Goal: Check status: Check status

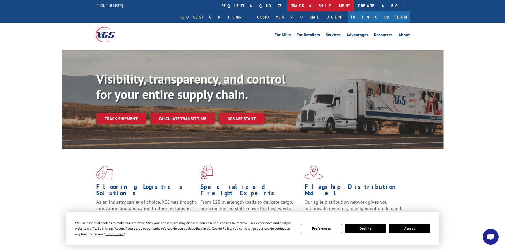
click at [287, 6] on link "track a shipment" at bounding box center [320, 5] width 67 height 11
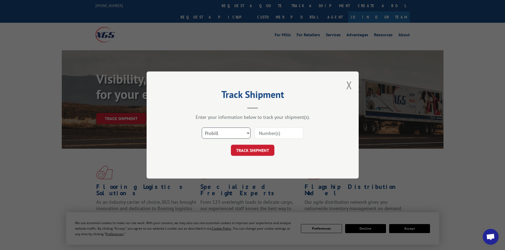
click at [237, 135] on select "Select category... Probill BOL PO" at bounding box center [226, 133] width 49 height 11
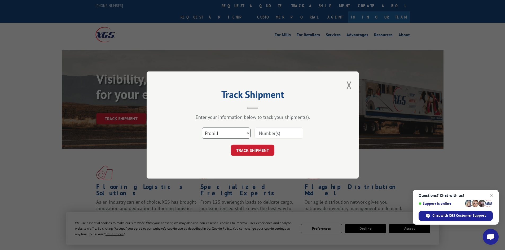
select select "bol"
click at [202, 128] on select "Select category... Probill BOL PO" at bounding box center [226, 133] width 49 height 11
click at [286, 132] on input at bounding box center [278, 133] width 49 height 11
paste input "6016736"
type input "6016736"
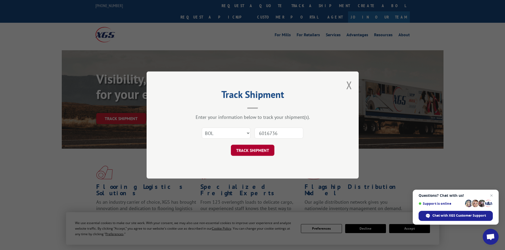
click at [254, 153] on button "TRACK SHIPMENT" at bounding box center [252, 150] width 43 height 11
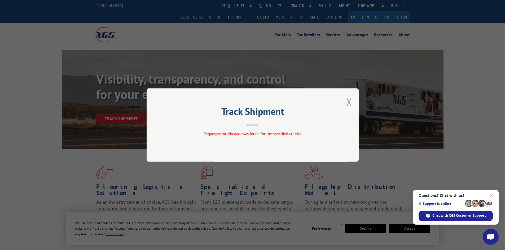
click at [348, 105] on button "Close modal" at bounding box center [349, 102] width 6 height 14
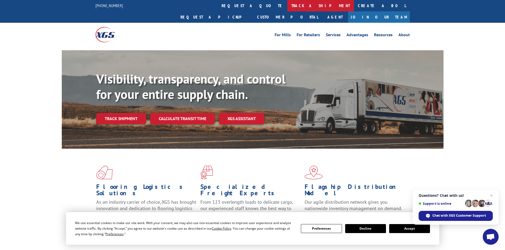
click at [287, 5] on link "track a shipment" at bounding box center [320, 5] width 67 height 11
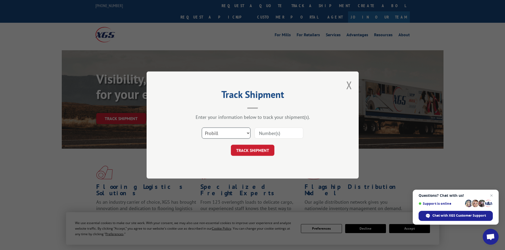
click at [224, 135] on select "Select category... Probill BOL PO" at bounding box center [226, 133] width 49 height 11
click at [223, 136] on select "Select category... Probill BOL PO" at bounding box center [226, 133] width 49 height 11
click at [282, 131] on input at bounding box center [278, 133] width 49 height 11
paste input "6016736"
type input "6016736"
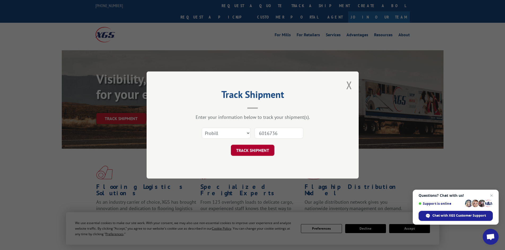
click at [256, 149] on button "TRACK SHIPMENT" at bounding box center [252, 150] width 43 height 11
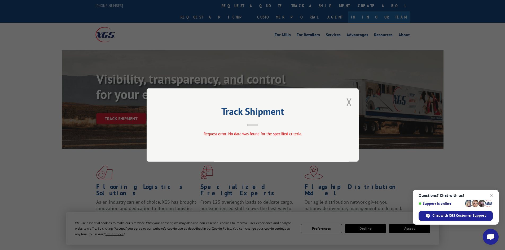
click at [348, 101] on button "Close modal" at bounding box center [349, 102] width 6 height 14
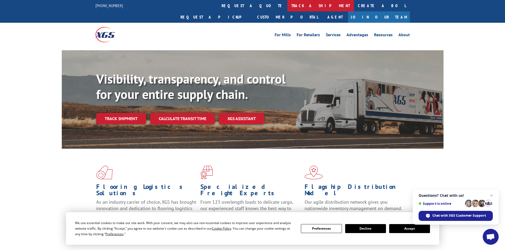
click at [287, 4] on link "track a shipment" at bounding box center [320, 5] width 67 height 11
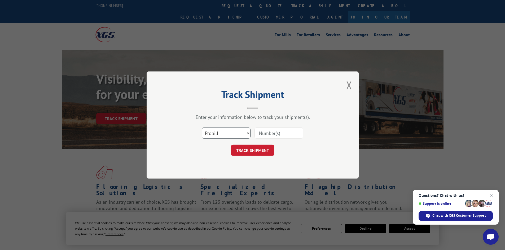
click at [234, 135] on select "Select category... Probill BOL PO" at bounding box center [226, 133] width 49 height 11
select select "po"
click at [202, 128] on select "Select category... Probill BOL PO" at bounding box center [226, 133] width 49 height 11
paste input "09516836"
type input "09516836"
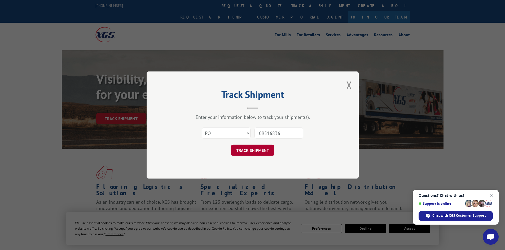
click at [255, 151] on button "TRACK SHIPMENT" at bounding box center [252, 150] width 43 height 11
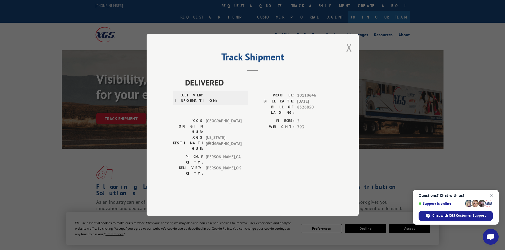
click at [348, 55] on button "Close modal" at bounding box center [349, 48] width 6 height 14
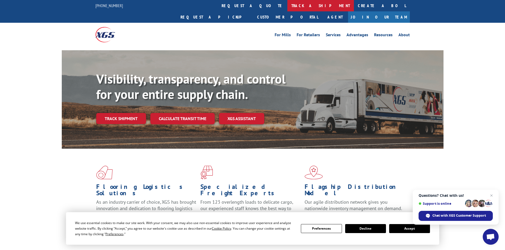
click at [287, 5] on link "track a shipment" at bounding box center [320, 5] width 67 height 11
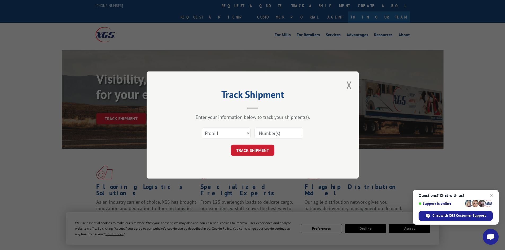
paste input "17470238"
type input "17470238"
click at [260, 150] on button "TRACK SHIPMENT" at bounding box center [252, 150] width 43 height 11
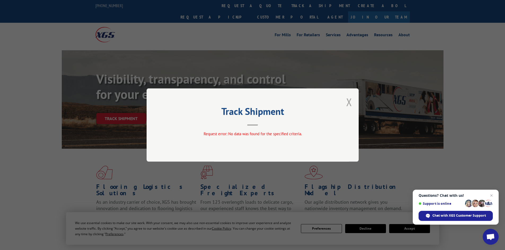
click at [351, 103] on button "Close modal" at bounding box center [349, 102] width 6 height 14
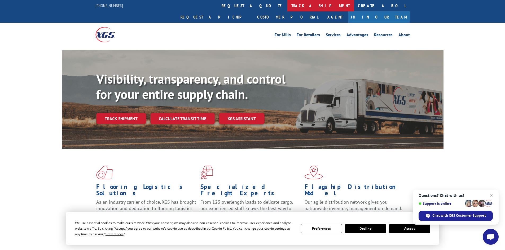
click at [287, 5] on link "track a shipment" at bounding box center [320, 5] width 67 height 11
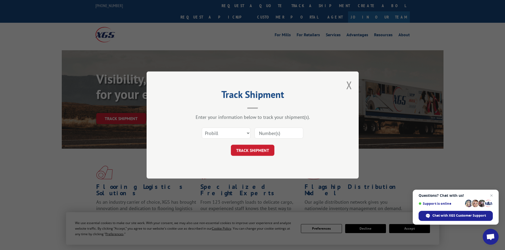
click at [291, 132] on input at bounding box center [278, 133] width 49 height 11
paste input "6003011"
type input "6003011"
click at [254, 152] on button "TRACK SHIPMENT" at bounding box center [252, 150] width 43 height 11
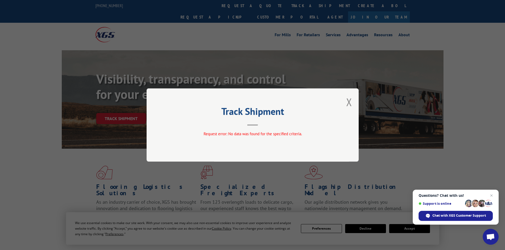
click at [345, 106] on div "Track Shipment Request error: No data was found for the specified criteria." at bounding box center [253, 124] width 212 height 73
click at [349, 101] on button "Close modal" at bounding box center [349, 102] width 6 height 14
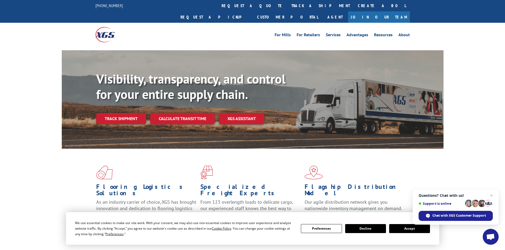
click at [287, 5] on link "track a shipment" at bounding box center [320, 5] width 67 height 11
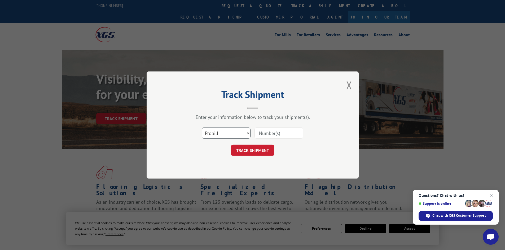
click at [231, 136] on select "Select category... Probill BOL PO" at bounding box center [226, 133] width 49 height 11
select select "bol"
click at [202, 128] on select "Select category... Probill BOL PO" at bounding box center [226, 133] width 49 height 11
click at [284, 132] on input at bounding box center [278, 133] width 49 height 11
paste input "6003011"
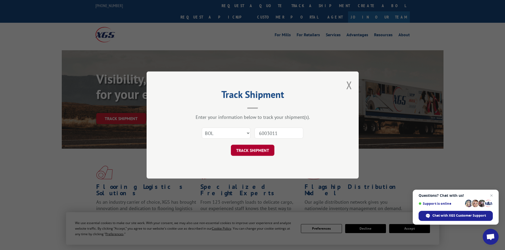
type input "6003011"
click at [249, 154] on button "TRACK SHIPMENT" at bounding box center [252, 150] width 43 height 11
